Goal: Information Seeking & Learning: Find specific fact

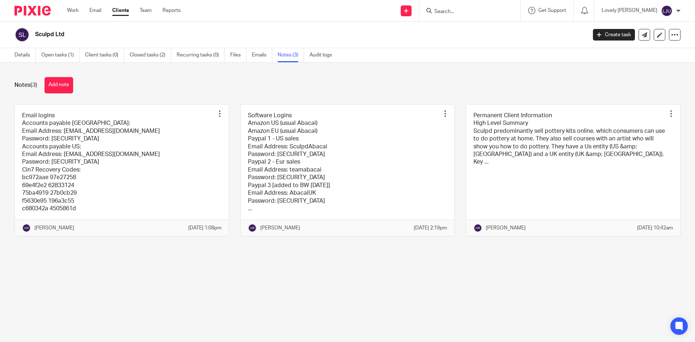
click at [481, 12] on input "Search" at bounding box center [466, 12] width 65 height 7
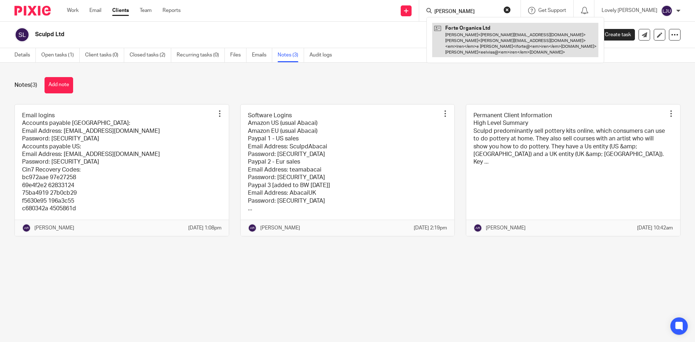
type input "irene"
click at [484, 30] on link at bounding box center [515, 40] width 166 height 34
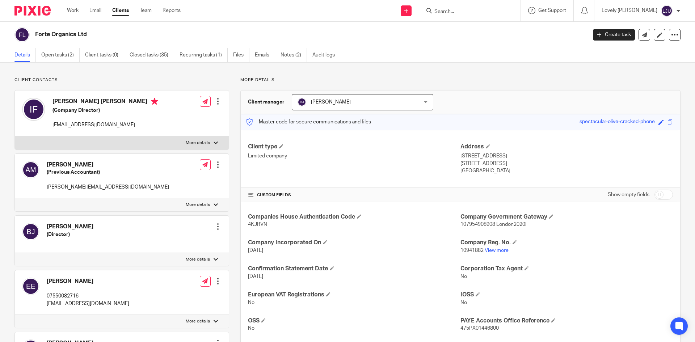
click at [447, 13] on input "Search" at bounding box center [466, 12] width 65 height 7
click at [453, 13] on input "Search" at bounding box center [466, 12] width 65 height 7
type input "TUG"
click at [468, 28] on link at bounding box center [503, 31] width 142 height 17
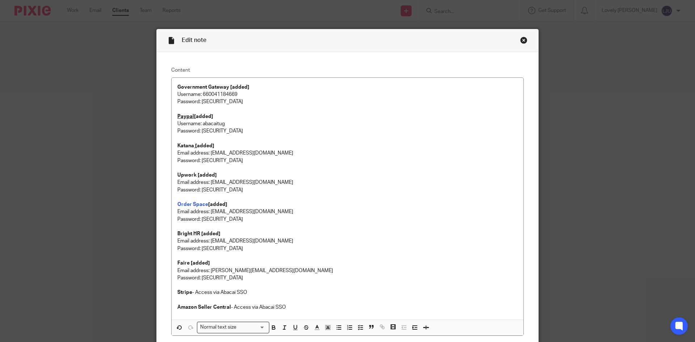
click at [520, 38] on div "Close this dialog window" at bounding box center [523, 40] width 7 height 7
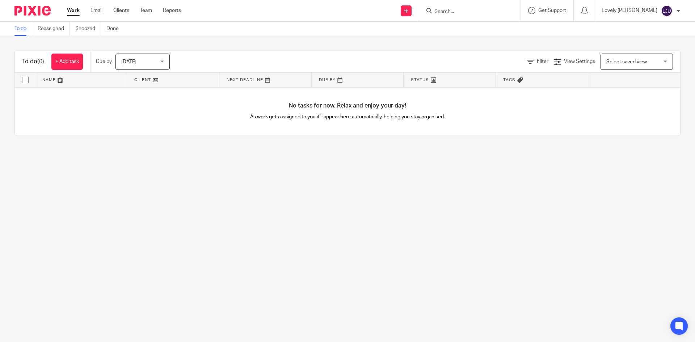
drag, startPoint x: 546, startPoint y: 174, endPoint x: 548, endPoint y: 145, distance: 28.3
click at [546, 170] on main "To do Reassigned Snoozed Done To do (0) + Add task Due by Today Today Today Tom…" at bounding box center [347, 171] width 695 height 342
click at [455, 9] on input "Search" at bounding box center [466, 12] width 65 height 7
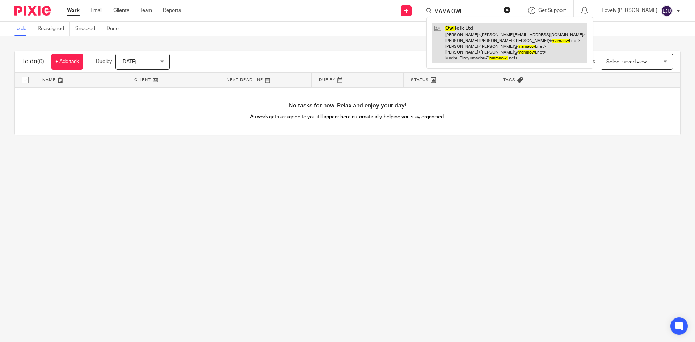
type input "MAMA OWL"
click at [502, 42] on link at bounding box center [509, 43] width 155 height 40
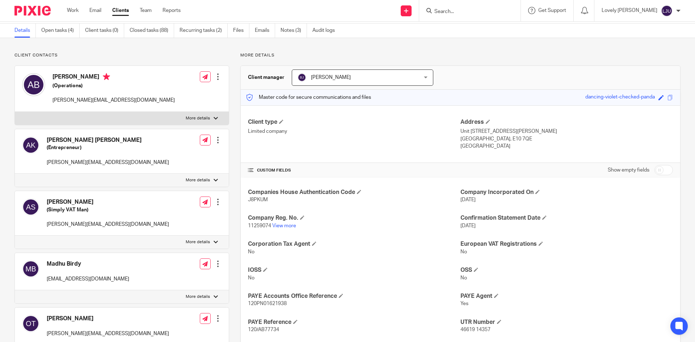
scroll to position [72, 0]
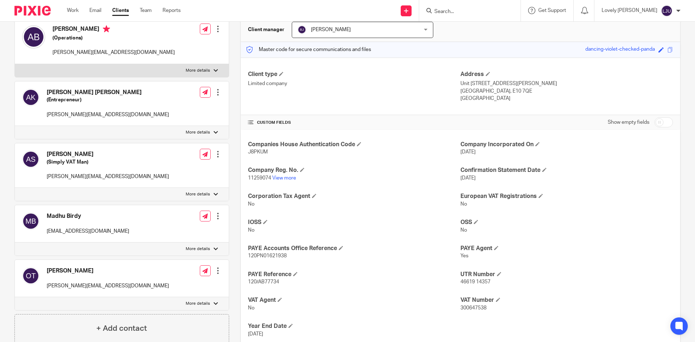
click at [254, 151] on span "J8PKUM" at bounding box center [258, 151] width 20 height 5
copy span "J8PKUM"
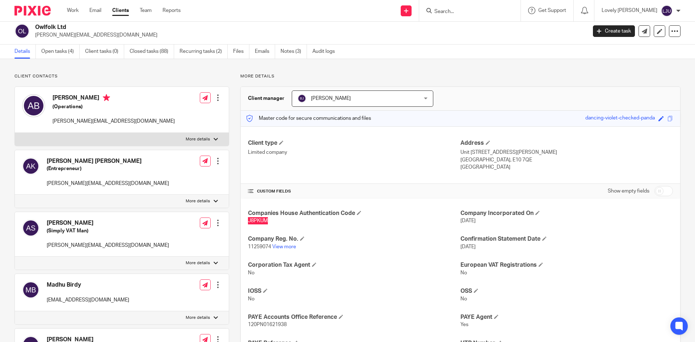
scroll to position [0, 0]
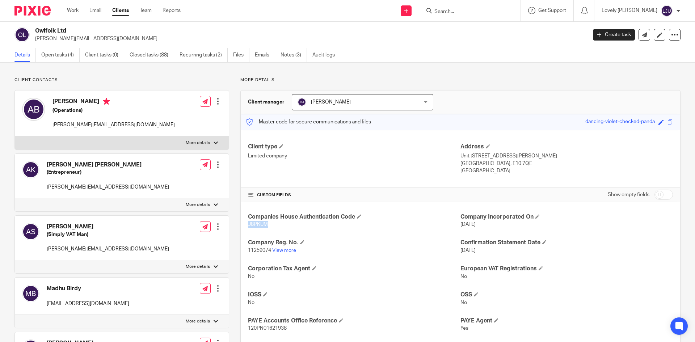
click at [255, 250] on span "11259074" at bounding box center [259, 250] width 23 height 5
copy p "11259074"
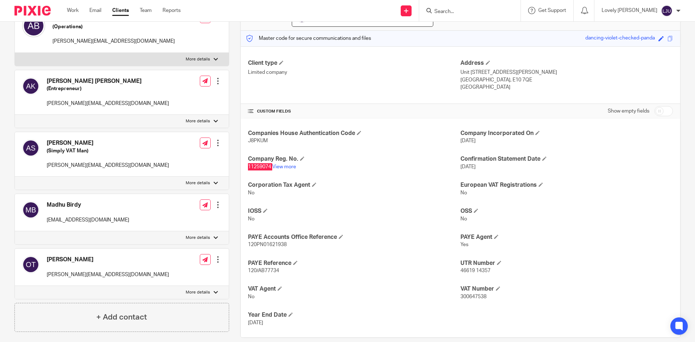
scroll to position [109, 0]
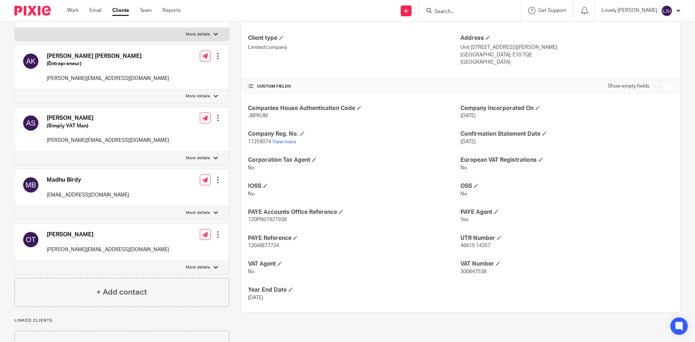
click at [276, 220] on span "120PN01621938" at bounding box center [267, 219] width 39 height 5
copy p "120PN01621938"
click at [260, 243] on span "120/AB77734" at bounding box center [263, 245] width 31 height 5
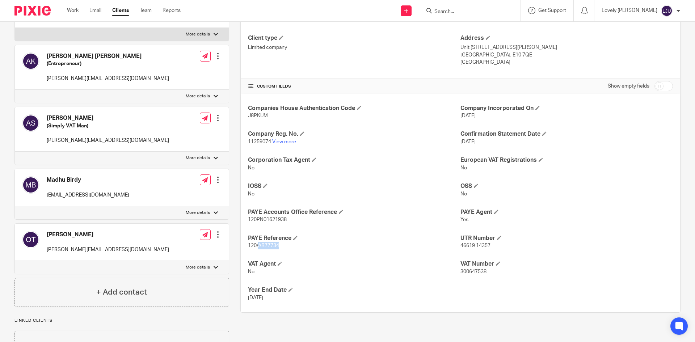
click at [260, 243] on span "120/AB77734" at bounding box center [263, 245] width 31 height 5
copy p "120/AB77734"
click at [472, 269] on span "300647538" at bounding box center [473, 271] width 26 height 5
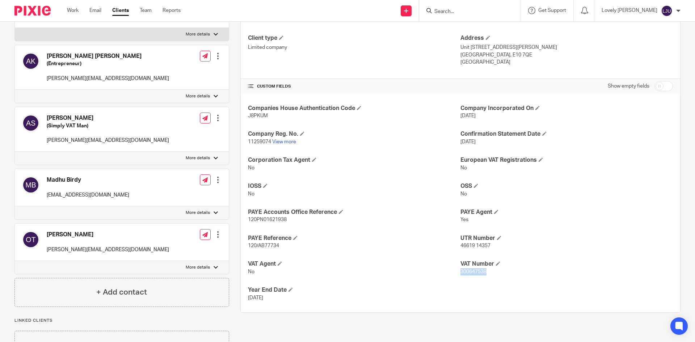
copy span "300647538"
click at [469, 246] on span "46619 14357" at bounding box center [475, 245] width 30 height 5
copy p "46619 14357"
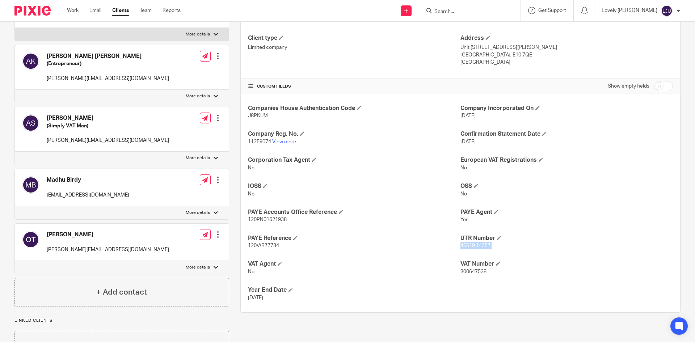
click at [446, 10] on input "Search" at bounding box center [466, 12] width 65 height 7
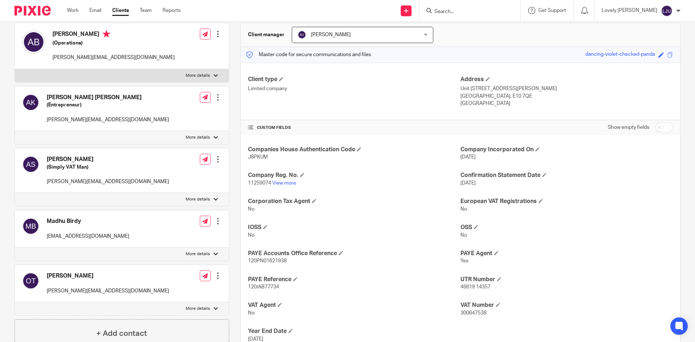
scroll to position [0, 0]
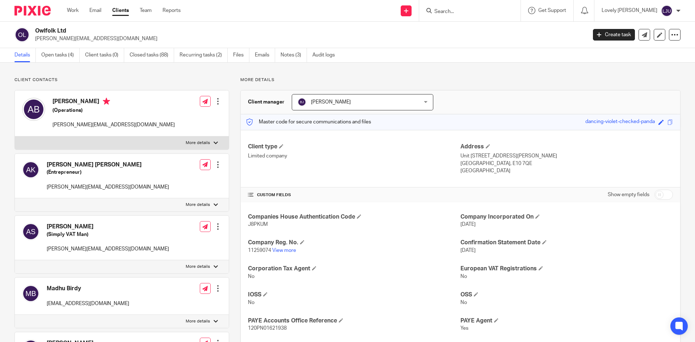
click at [477, 13] on input "Search" at bounding box center [466, 12] width 65 height 7
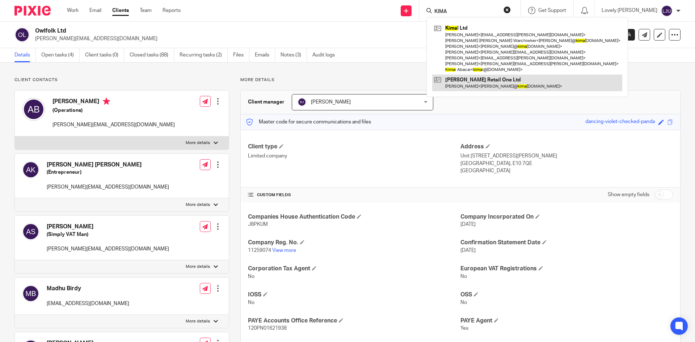
type input "KIMA"
click at [499, 83] on link at bounding box center [527, 83] width 190 height 17
click at [525, 85] on link at bounding box center [527, 83] width 190 height 17
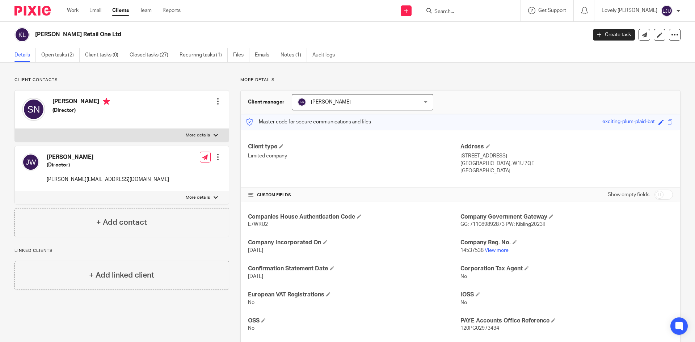
scroll to position [120, 0]
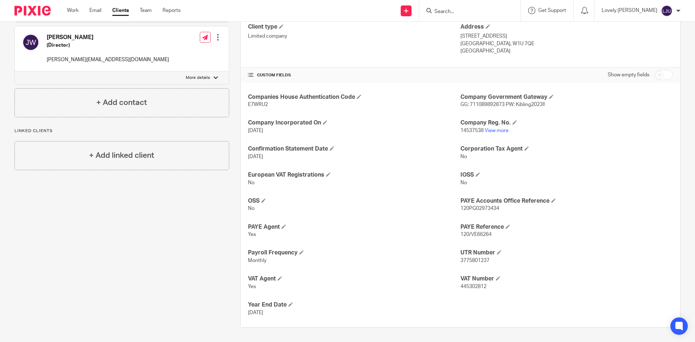
click at [255, 102] on span "E7WRU2" at bounding box center [258, 104] width 20 height 5
copy span "E7WRU2"
click at [467, 131] on span "14537538" at bounding box center [471, 130] width 23 height 5
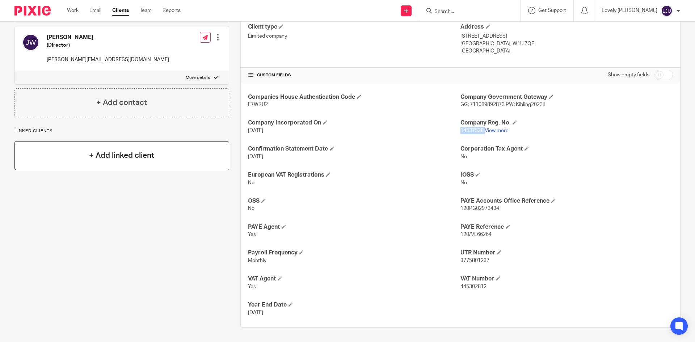
copy p "14537538"
click at [466, 257] on p "3775801237" at bounding box center [566, 260] width 212 height 7
copy span "3775801237"
click at [475, 207] on span "120PG02973434" at bounding box center [479, 208] width 39 height 5
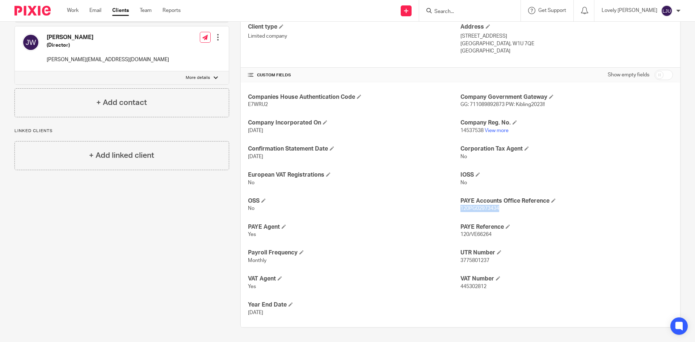
click at [475, 207] on span "120PG02973434" at bounding box center [479, 208] width 39 height 5
copy span "120PG02973434"
click at [460, 285] on span "445302812" at bounding box center [473, 286] width 26 height 5
copy span "445302812"
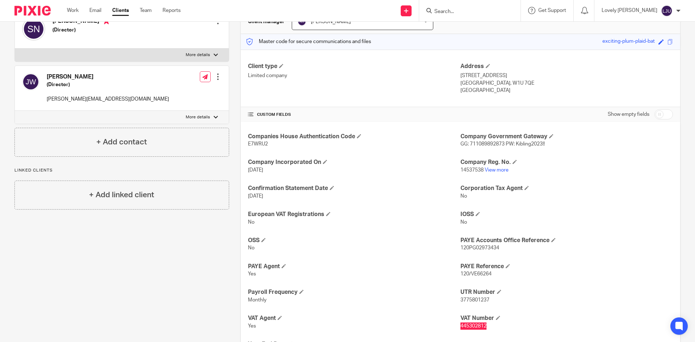
scroll to position [11, 0]
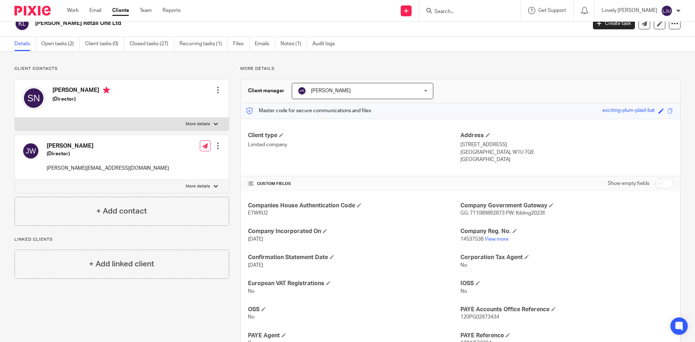
drag, startPoint x: 453, startPoint y: 8, endPoint x: 447, endPoint y: 8, distance: 5.8
click at [452, 7] on form at bounding box center [472, 10] width 77 height 9
click at [453, 13] on input "Search" at bounding box center [466, 12] width 65 height 7
click at [453, 13] on input "SCU" at bounding box center [466, 12] width 65 height 7
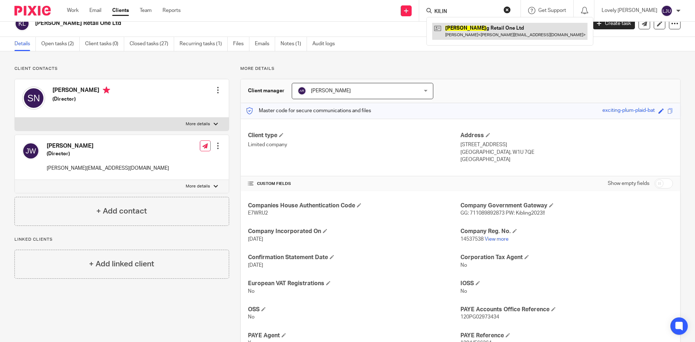
type input "KILIN"
click at [469, 34] on link at bounding box center [509, 31] width 155 height 17
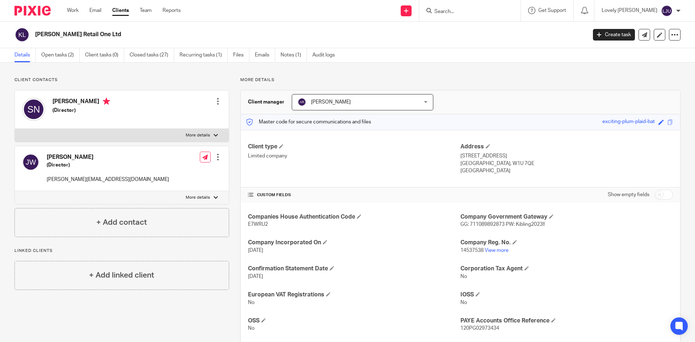
scroll to position [120, 0]
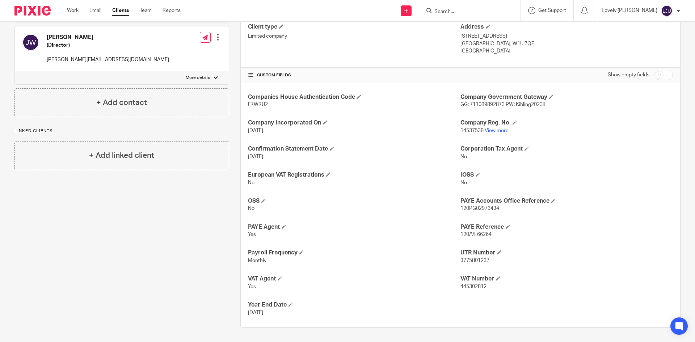
click at [457, 15] on form at bounding box center [472, 10] width 77 height 9
click at [455, 10] on input "Search" at bounding box center [466, 12] width 65 height 7
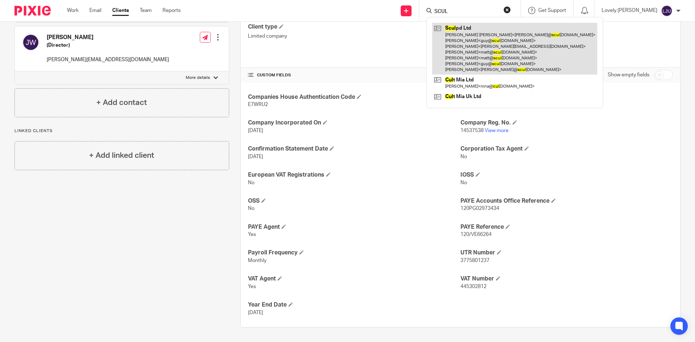
type input "SCUL"
click at [470, 52] on link at bounding box center [514, 49] width 165 height 52
click at [472, 41] on link at bounding box center [514, 49] width 165 height 52
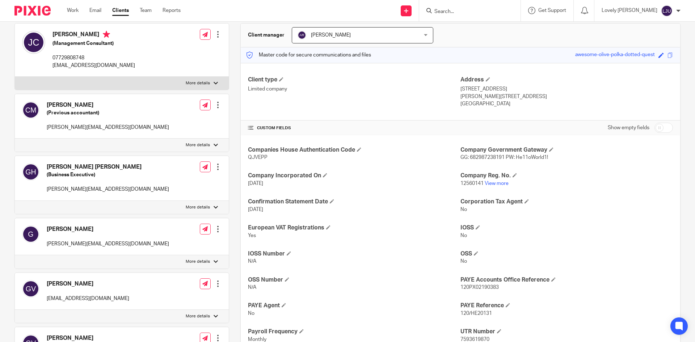
scroll to position [72, 0]
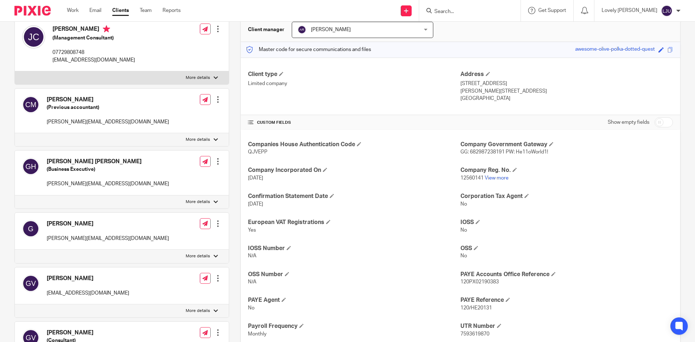
click at [252, 150] on span "QJVEPP" at bounding box center [258, 151] width 20 height 5
copy span "QJVEPP"
click at [460, 178] on span "12560141" at bounding box center [471, 178] width 23 height 5
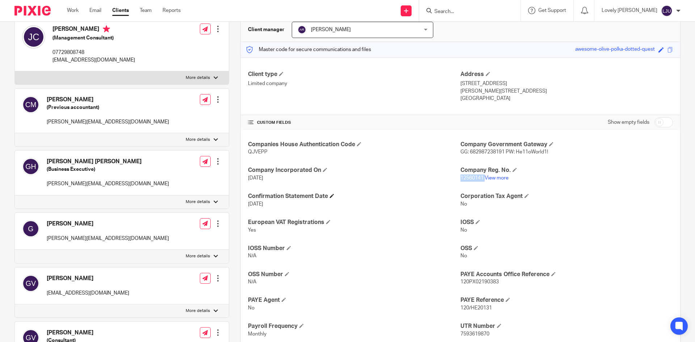
copy p "12560141"
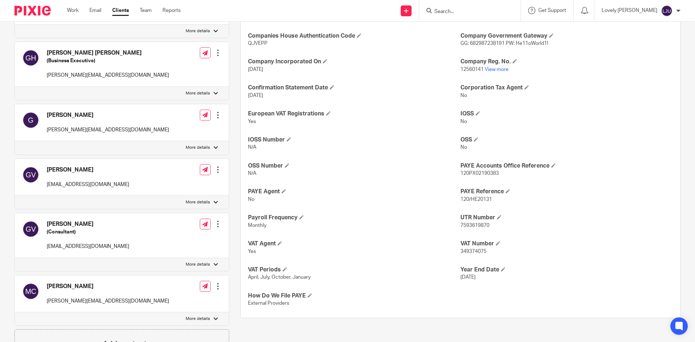
click at [474, 222] on p "7593619870" at bounding box center [566, 225] width 212 height 7
click at [473, 222] on p "7593619870" at bounding box center [566, 225] width 212 height 7
copy span "7593619870"
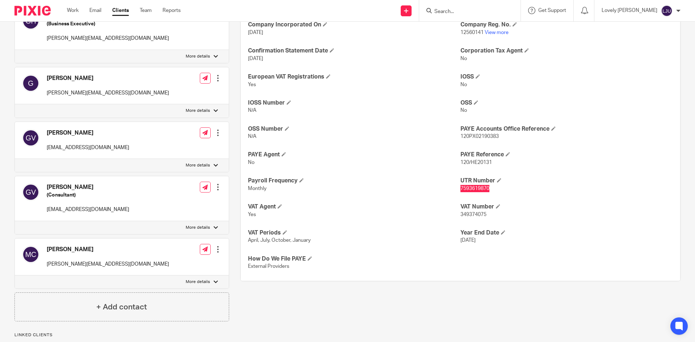
scroll to position [253, 0]
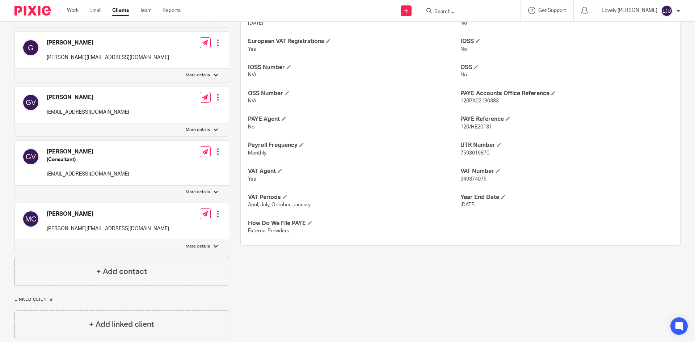
click at [470, 100] on span "120PX02190383" at bounding box center [479, 100] width 38 height 5
copy span "120PX02190383"
click at [473, 178] on span "349374075" at bounding box center [473, 179] width 26 height 5
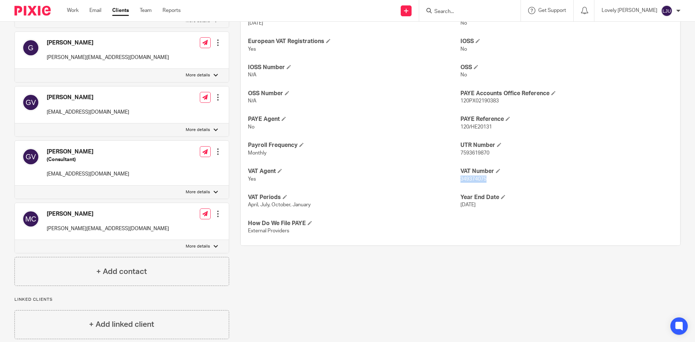
copy span "349374075"
click at [449, 9] on input "Search" at bounding box center [466, 12] width 65 height 7
paste input "London Nootropics"
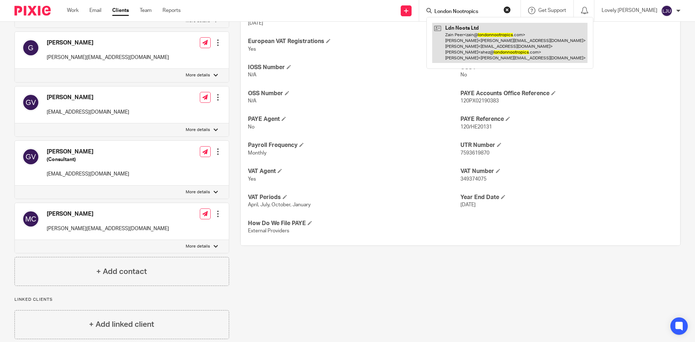
type input "London Nootropics"
click at [480, 36] on link at bounding box center [509, 43] width 155 height 40
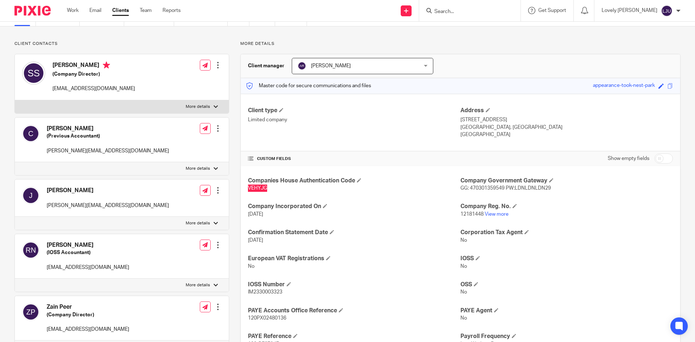
scroll to position [72, 0]
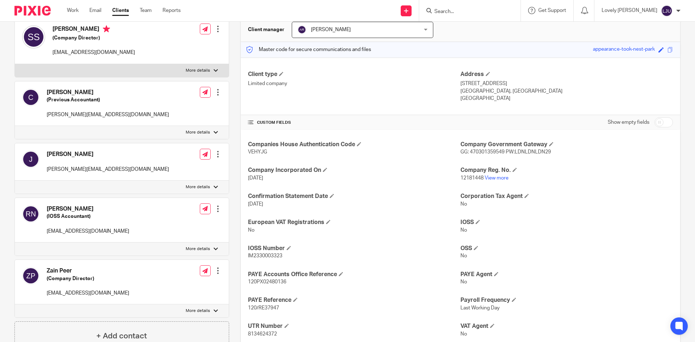
click at [465, 176] on span "12181448" at bounding box center [471, 178] width 23 height 5
copy p "12181448"
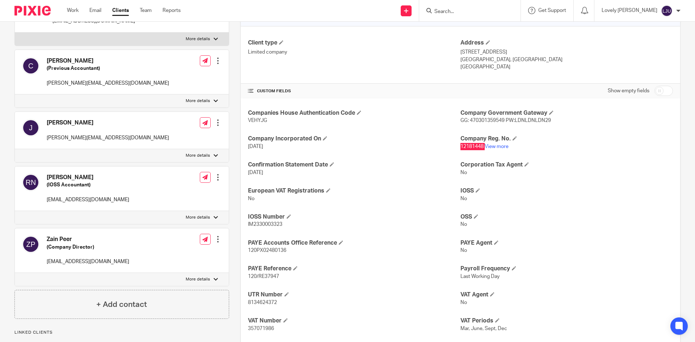
scroll to position [145, 0]
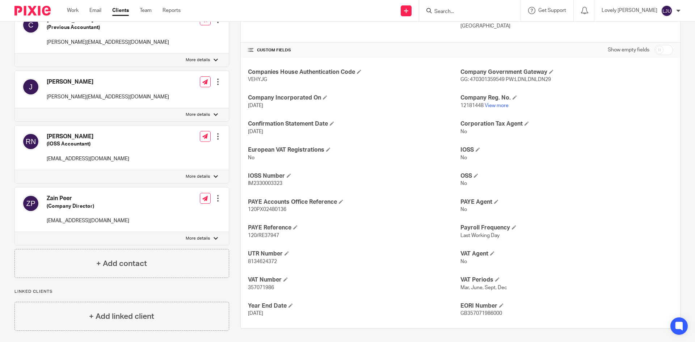
click at [252, 260] on span "8134624372" at bounding box center [262, 261] width 29 height 5
copy span "8134624372"
click at [267, 211] on span "120PX02480136" at bounding box center [267, 209] width 38 height 5
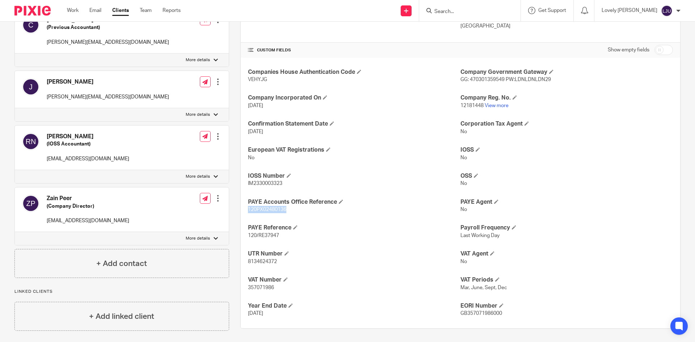
copy span "120PX02480136"
click at [262, 286] on span "357071986" at bounding box center [261, 287] width 26 height 5
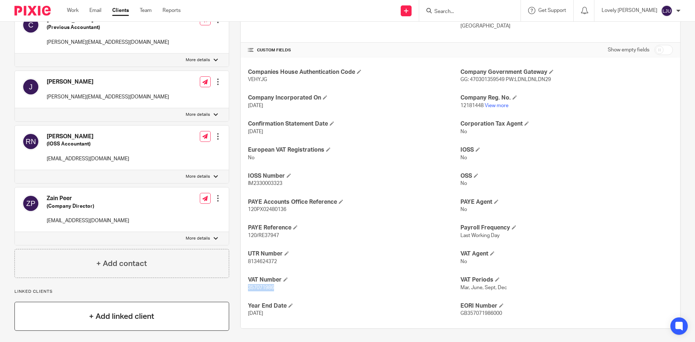
copy span "357071986"
click at [474, 11] on input "Search" at bounding box center [466, 12] width 65 height 7
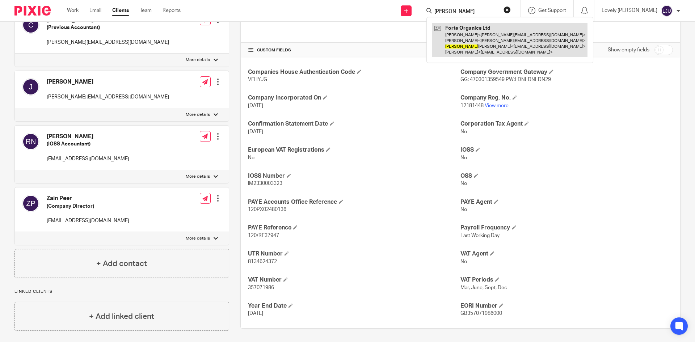
type input "IRENE"
click at [480, 29] on link at bounding box center [509, 40] width 155 height 34
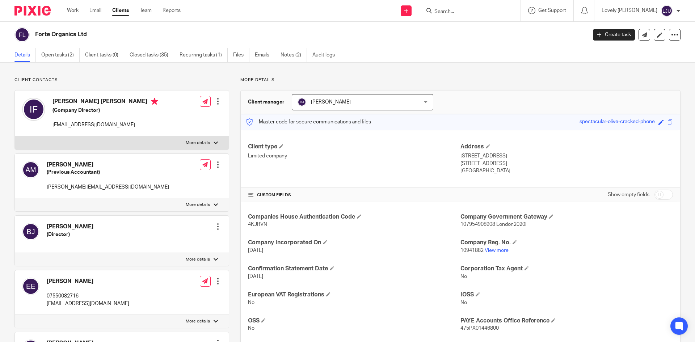
click at [249, 223] on span "4KJRVN" at bounding box center [257, 224] width 19 height 5
click at [250, 223] on span "4KJRVN" at bounding box center [257, 224] width 19 height 5
copy span "4KJRVN"
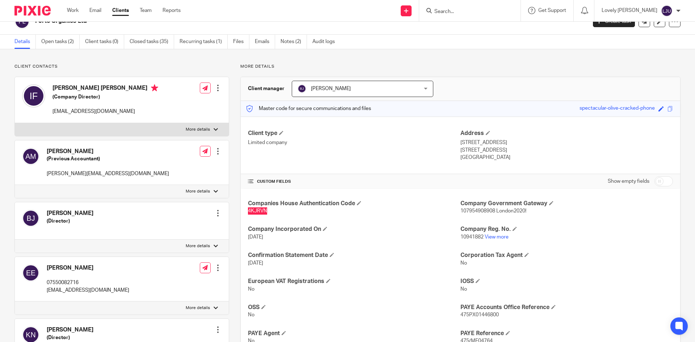
scroll to position [36, 0]
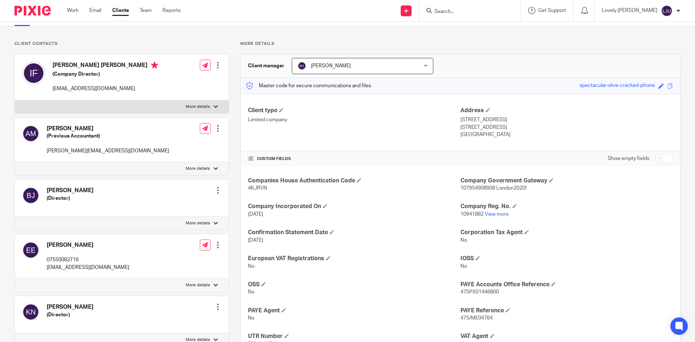
click at [464, 214] on span "10941882" at bounding box center [471, 214] width 23 height 5
copy p "10941882"
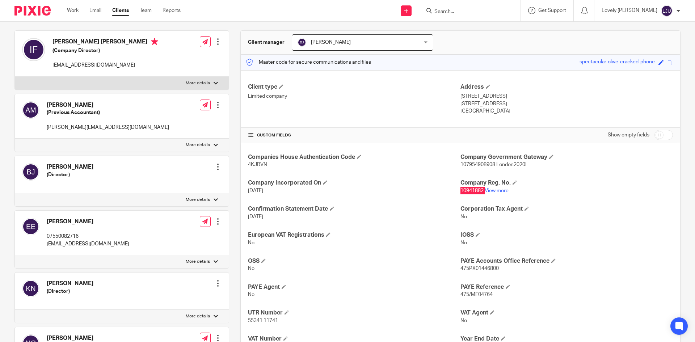
scroll to position [72, 0]
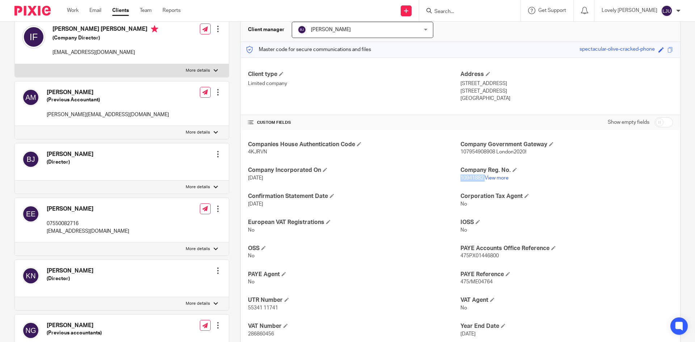
click at [262, 307] on span "55341 11741" at bounding box center [263, 307] width 30 height 5
copy p "55341 11741"
click at [466, 256] on span "475PX01446800" at bounding box center [479, 255] width 38 height 5
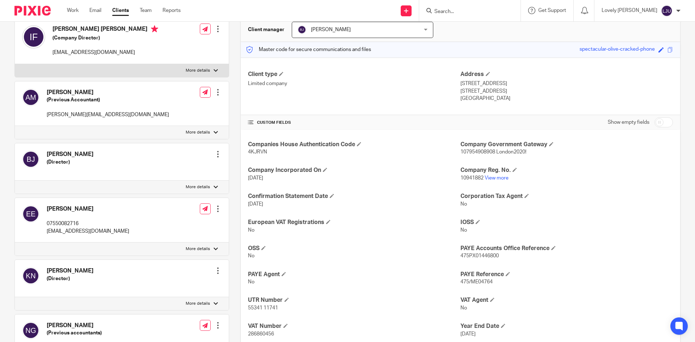
click at [466, 254] on span "475PX01446800" at bounding box center [479, 255] width 38 height 5
copy p "475PX01446800"
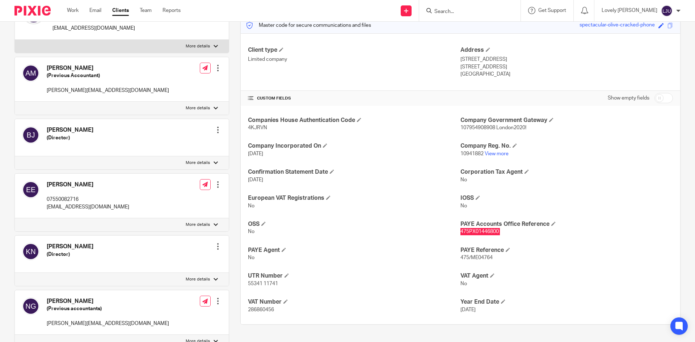
scroll to position [109, 0]
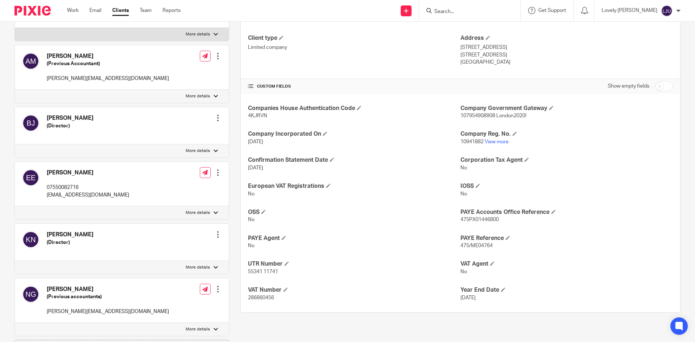
click at [256, 299] on span "286860456" at bounding box center [261, 297] width 26 height 5
copy span "286860456"
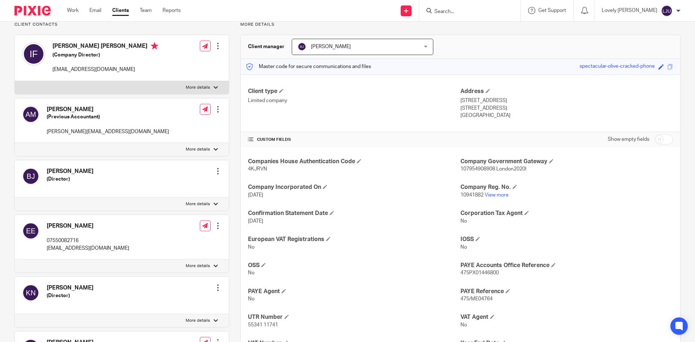
scroll to position [0, 0]
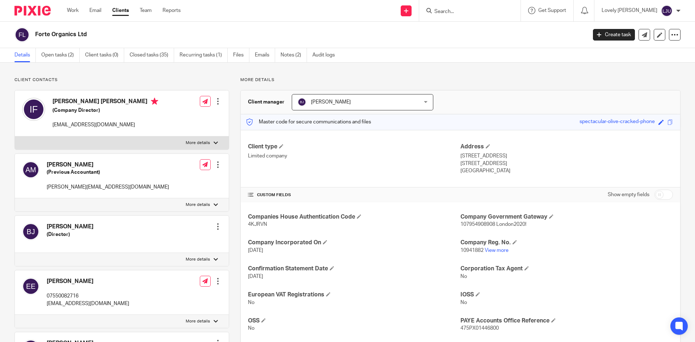
click at [461, 10] on input "Search" at bounding box center [466, 12] width 65 height 7
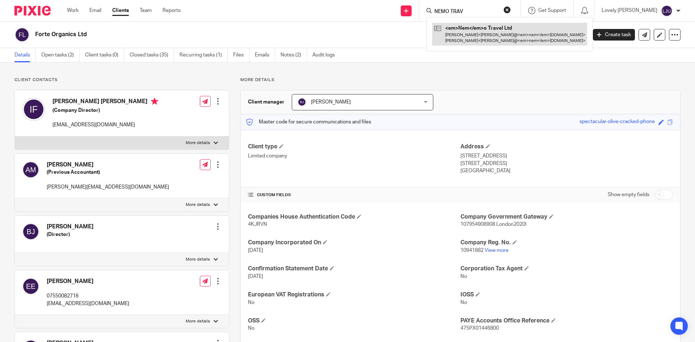
type input "NEMO TRAV"
click at [518, 34] on link at bounding box center [500, 34] width 136 height 22
click at [518, 34] on link at bounding box center [503, 34] width 143 height 22
click at [487, 34] on link at bounding box center [503, 34] width 143 height 22
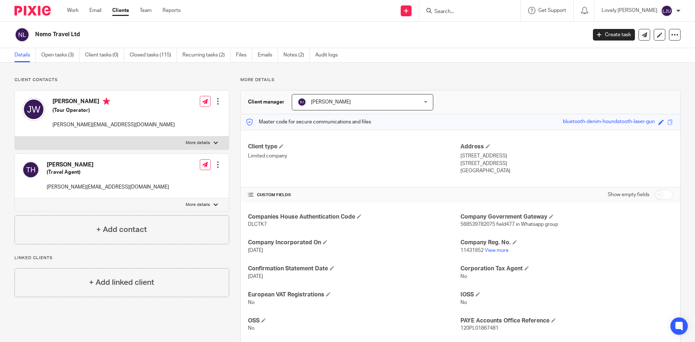
scroll to position [36, 0]
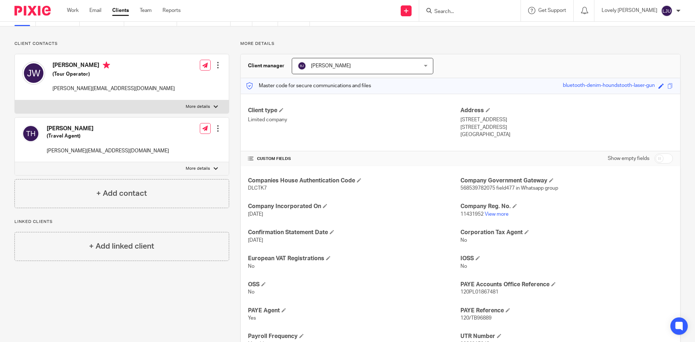
click at [253, 186] on span "DLCTK7" at bounding box center [257, 188] width 19 height 5
copy span "DLCTK7"
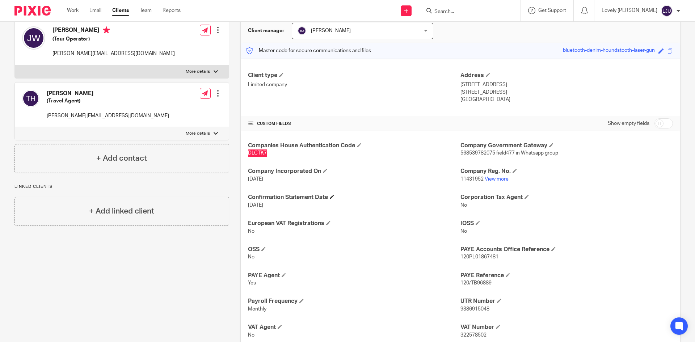
scroll to position [109, 0]
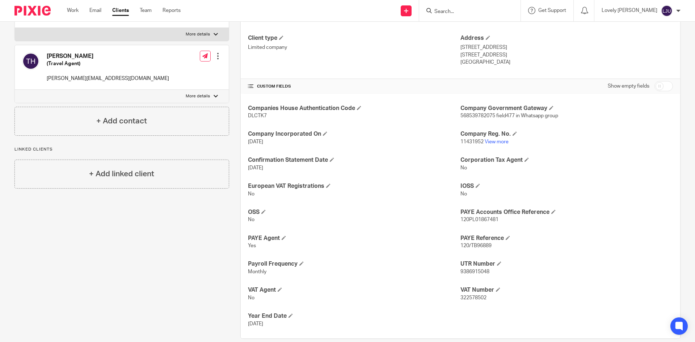
click at [472, 142] on span "11431952" at bounding box center [471, 141] width 23 height 5
click at [471, 142] on span "11431952" at bounding box center [471, 141] width 23 height 5
copy span "11431952"
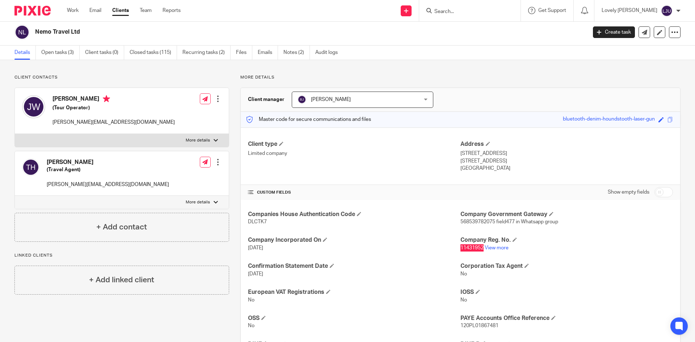
scroll to position [0, 0]
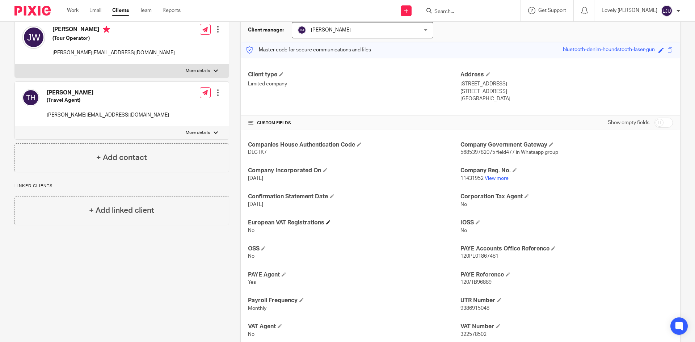
scroll to position [72, 0]
click at [465, 308] on span "9386915048" at bounding box center [474, 307] width 29 height 5
copy span "9386915048"
click at [491, 259] on p "120PL01867481" at bounding box center [566, 255] width 212 height 7
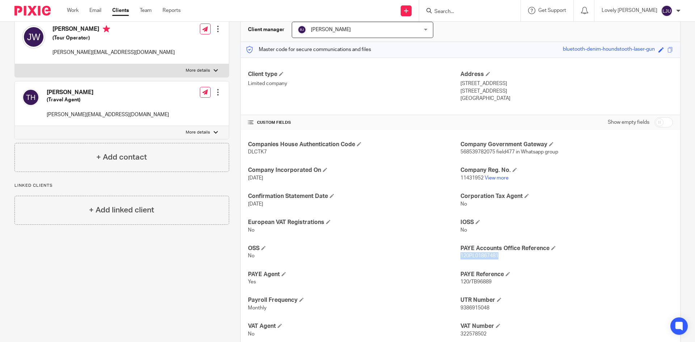
click at [491, 259] on p "120PL01867481" at bounding box center [566, 255] width 212 height 7
copy span "120PL01867481"
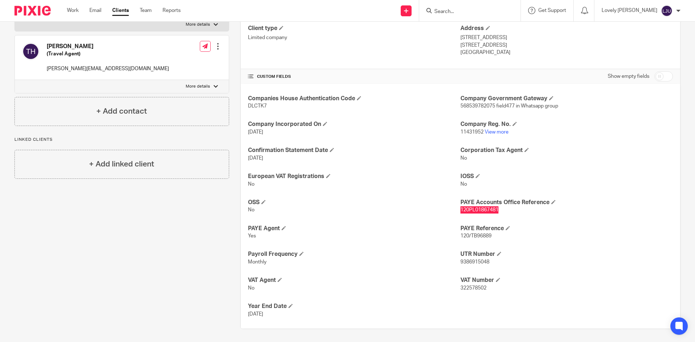
scroll to position [120, 0]
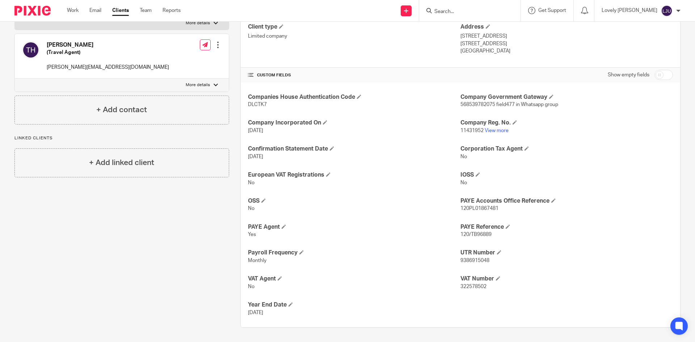
click at [473, 285] on span "322578502" at bounding box center [473, 286] width 26 height 5
copy span "322578502"
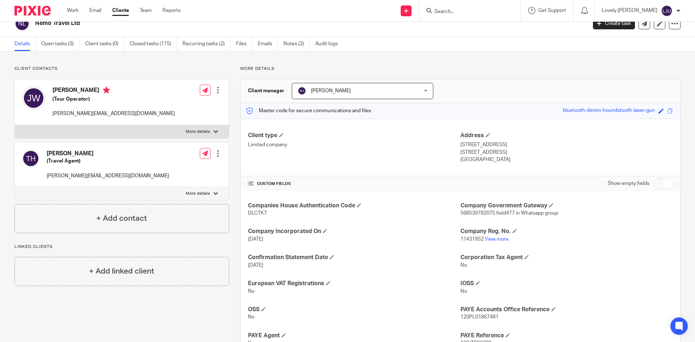
scroll to position [0, 0]
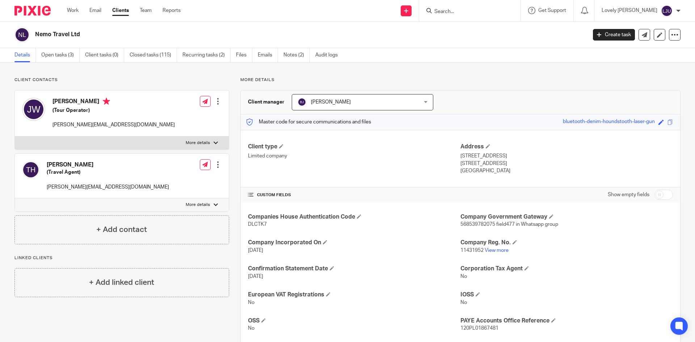
click at [432, 8] on icon at bounding box center [428, 10] width 5 height 5
click at [460, 12] on input "Search" at bounding box center [466, 12] width 65 height 7
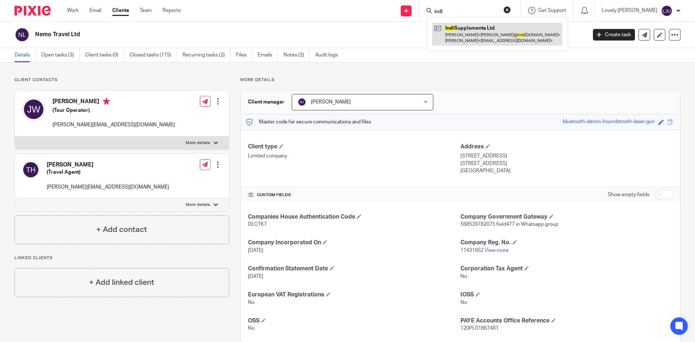
type input "indi"
click at [492, 28] on link at bounding box center [497, 34] width 130 height 22
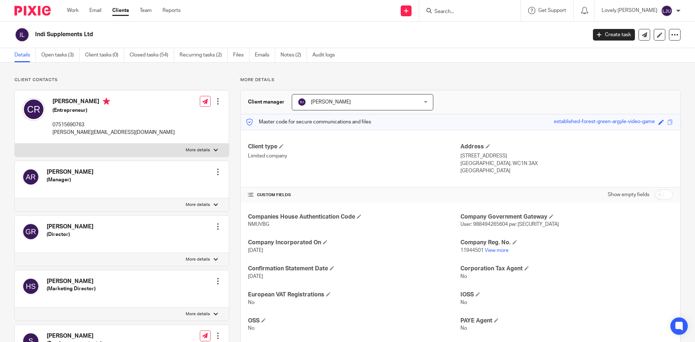
click at [256, 224] on span "NMUVBG" at bounding box center [258, 224] width 21 height 5
copy span "NMUVBG"
click at [469, 248] on span "11944501" at bounding box center [471, 250] width 23 height 5
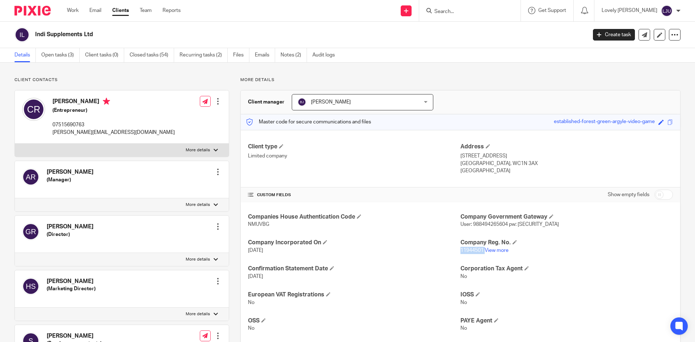
copy p "11944501"
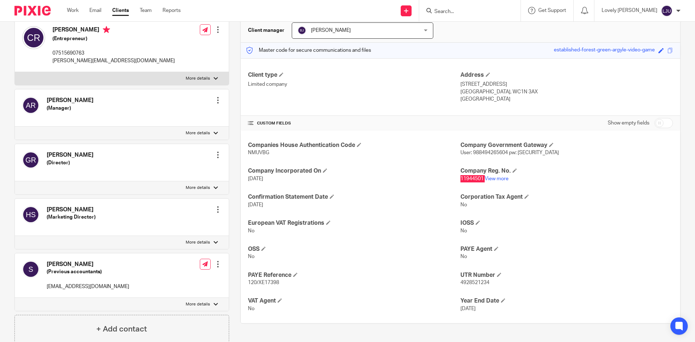
scroll to position [72, 0]
click at [472, 284] on span "4928521234" at bounding box center [474, 281] width 29 height 5
click at [472, 283] on span "4928521234" at bounding box center [474, 281] width 29 height 5
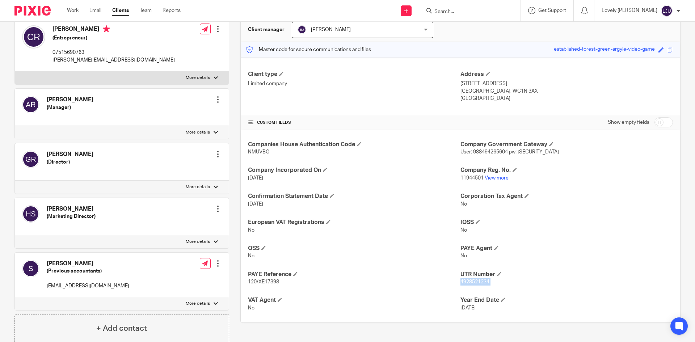
copy p "4928521234"
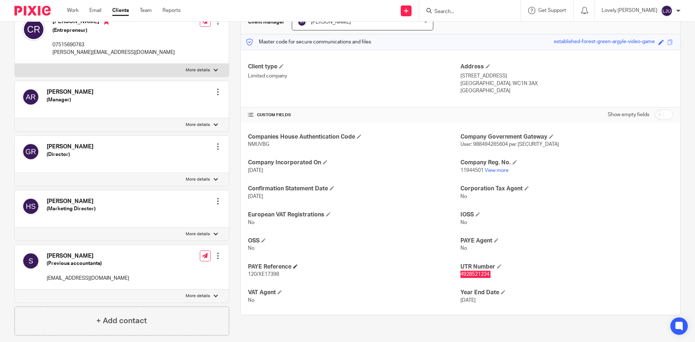
scroll to position [68, 0]
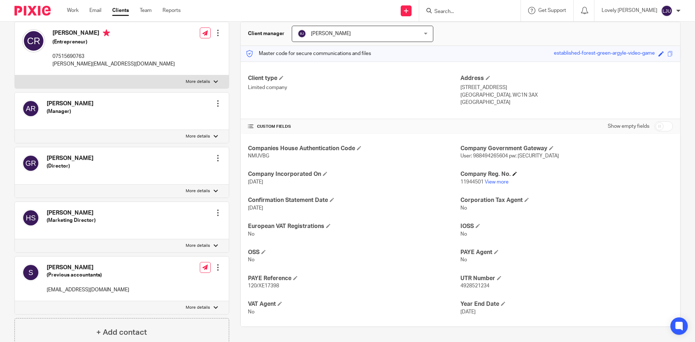
click at [592, 174] on h4 "Company Reg. No." at bounding box center [566, 174] width 212 height 8
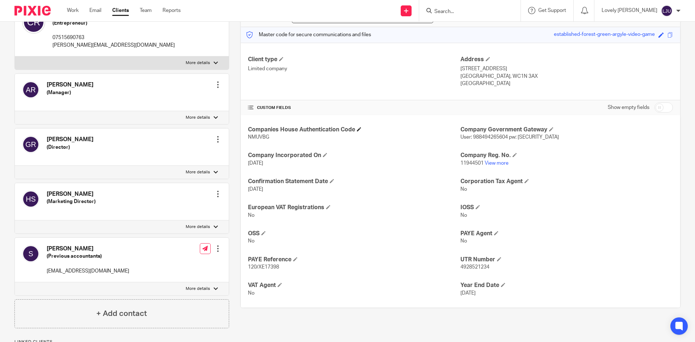
scroll to position [105, 0]
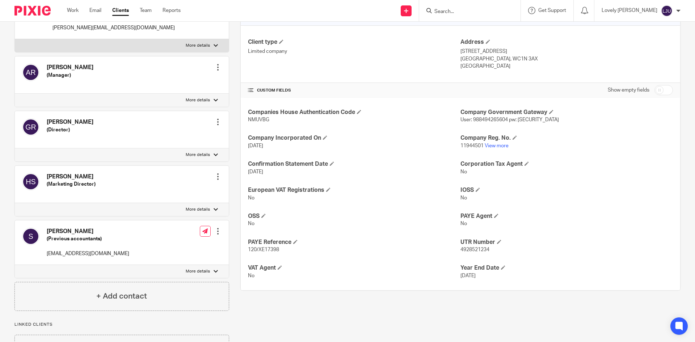
click at [555, 252] on p "4928521234" at bounding box center [566, 249] width 212 height 7
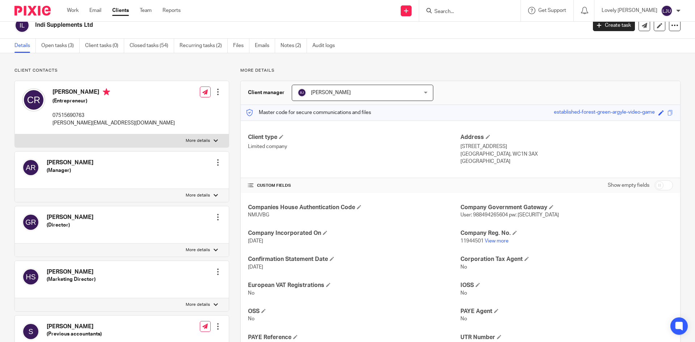
scroll to position [0, 0]
